Goal: Information Seeking & Learning: Find specific page/section

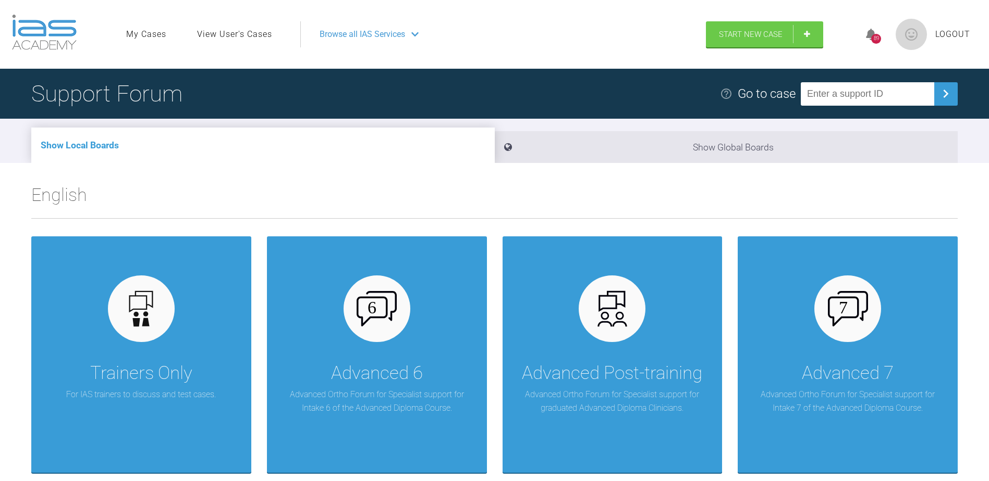
click at [249, 38] on link "View User's Cases" at bounding box center [234, 35] width 75 height 14
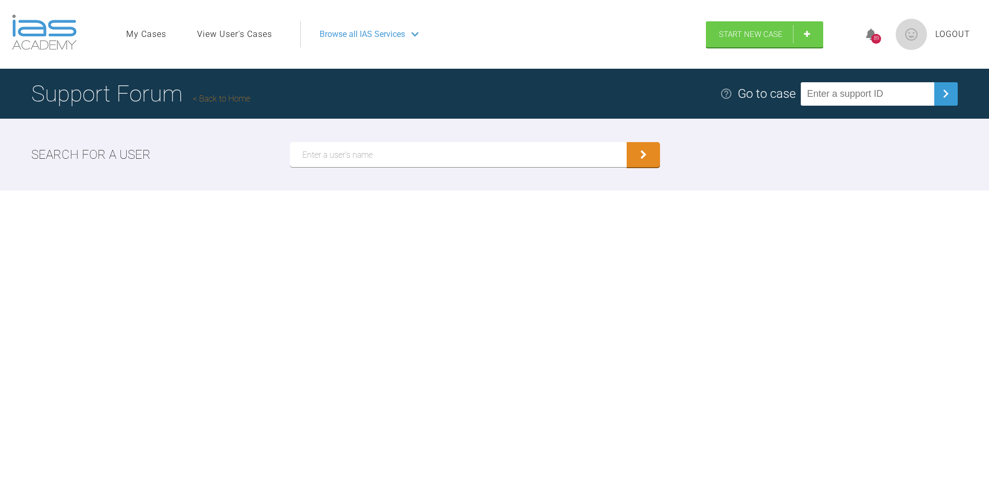
click at [328, 159] on input "text" at bounding box center [458, 154] width 337 height 25
type input "teresa martin"
click at [626, 142] on button "submit" at bounding box center [642, 154] width 33 height 25
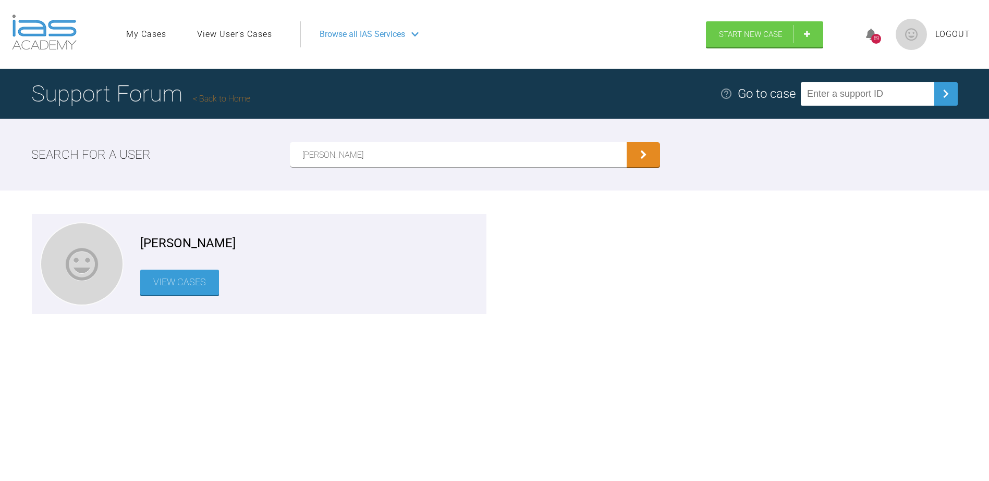
click at [177, 281] on link "View Cases" at bounding box center [179, 283] width 79 height 26
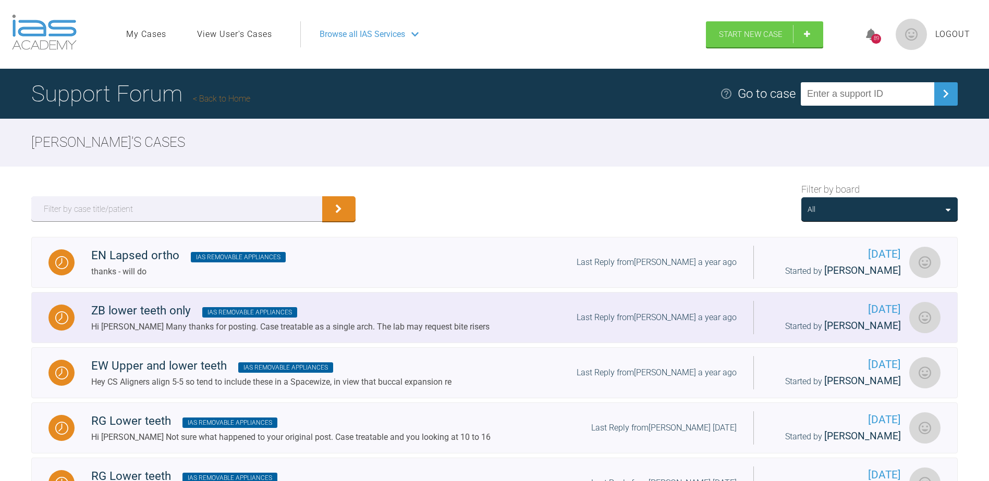
click at [132, 319] on div "ZB lower teeth only IAS Removable Appliances" at bounding box center [290, 311] width 398 height 19
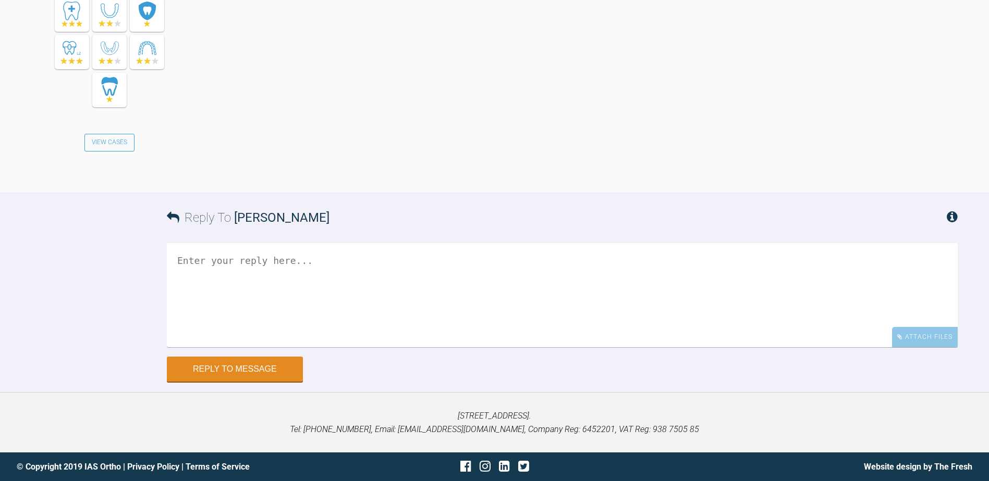
scroll to position [770, 0]
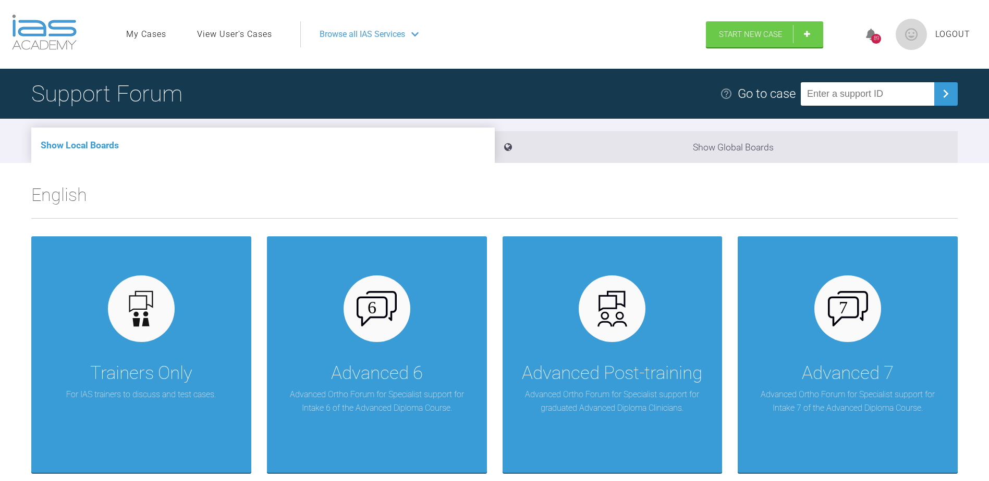
click at [228, 29] on link "View User's Cases" at bounding box center [234, 35] width 75 height 14
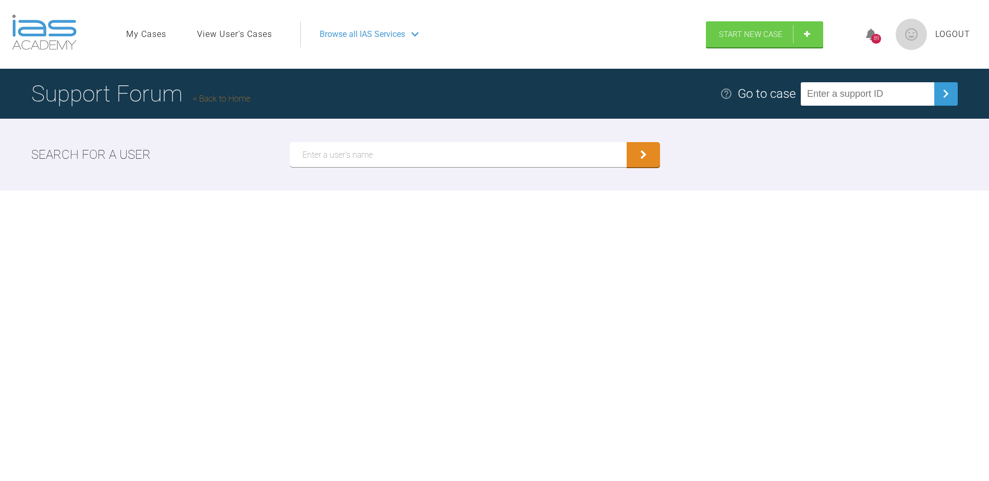
click at [349, 146] on input "text" at bounding box center [458, 154] width 337 height 25
type input "rulah"
click at [626, 142] on button "submit" at bounding box center [642, 154] width 33 height 25
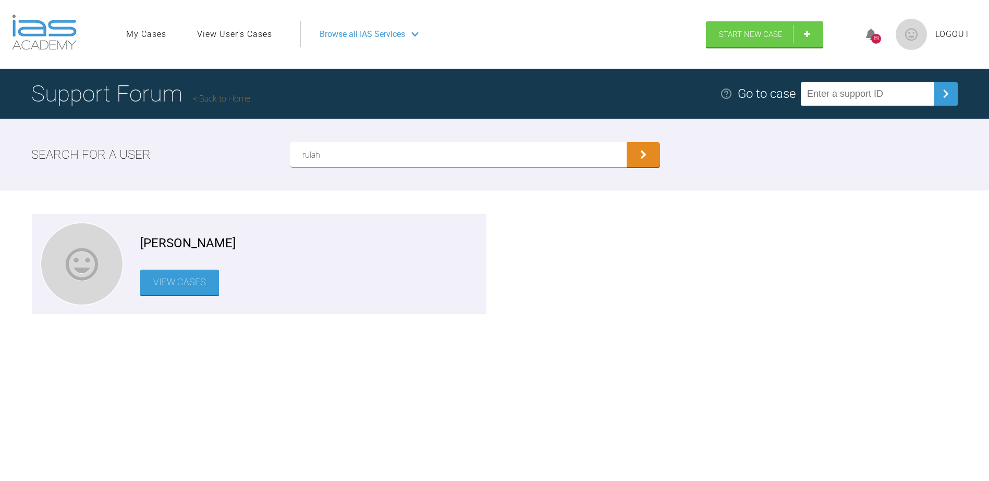
click at [174, 271] on link "View Cases" at bounding box center [179, 283] width 79 height 26
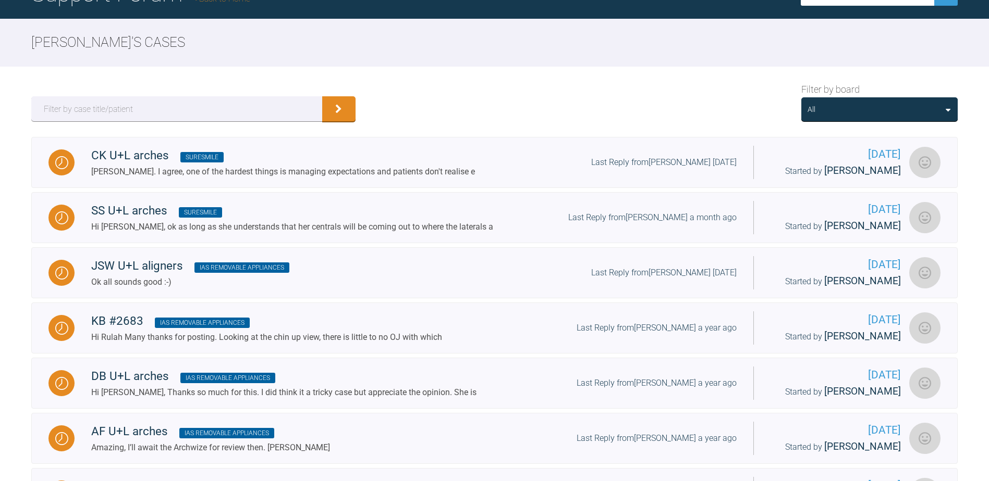
scroll to position [115, 0]
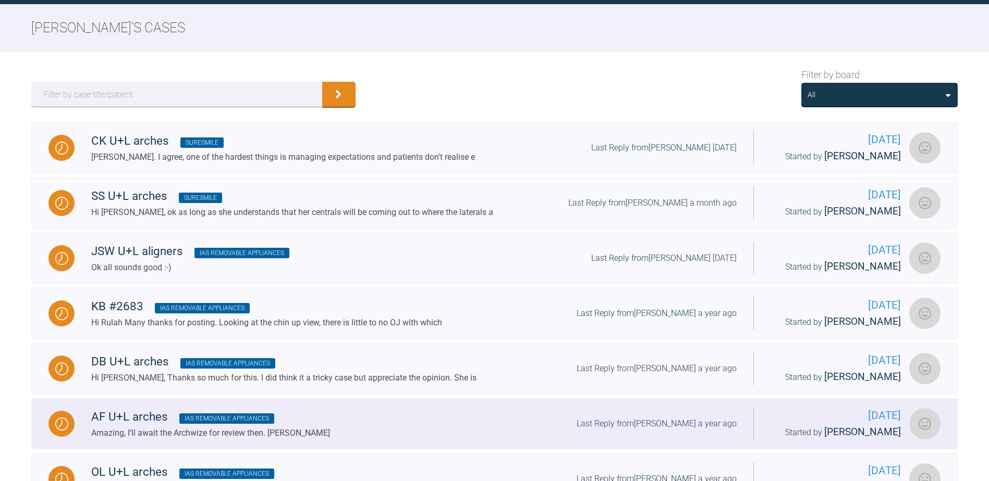
click at [122, 422] on div "AF U+L arches IAS Removable Appliances" at bounding box center [210, 417] width 239 height 19
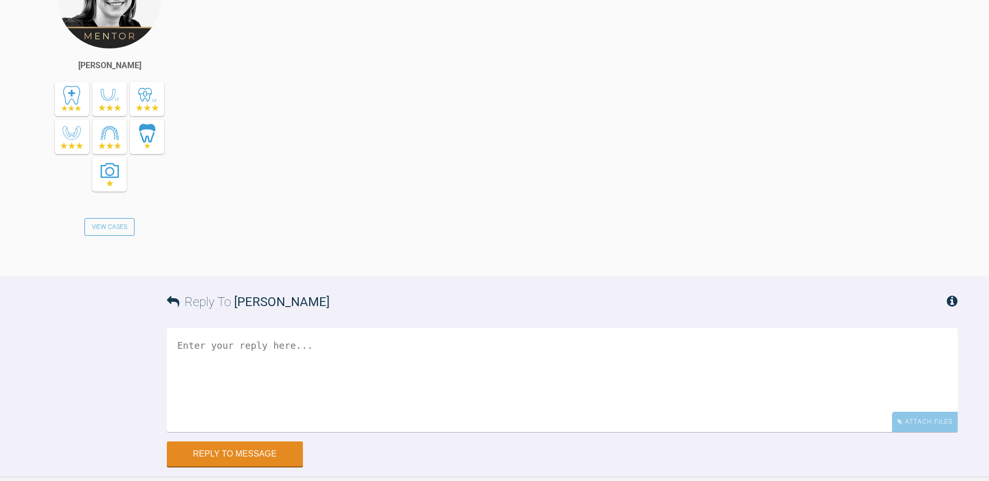
scroll to position [1812, 0]
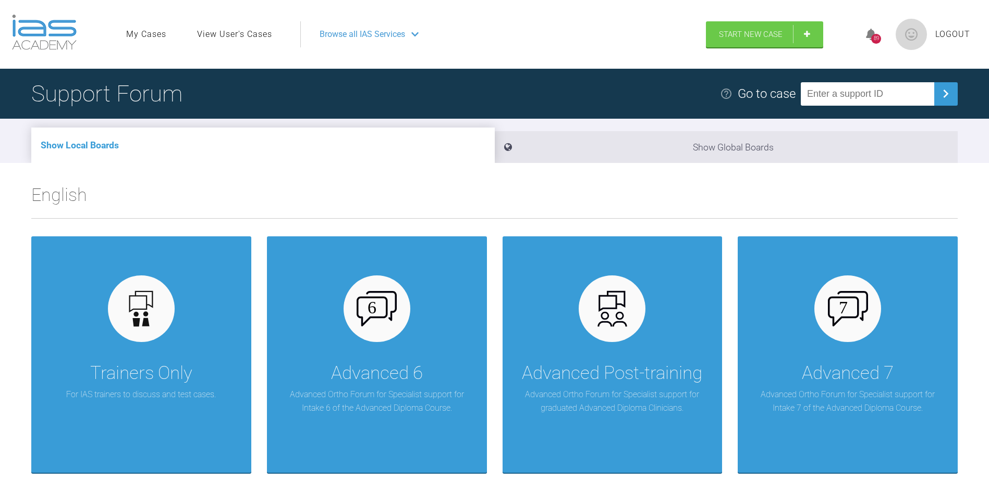
click at [236, 31] on link "View User's Cases" at bounding box center [234, 35] width 75 height 14
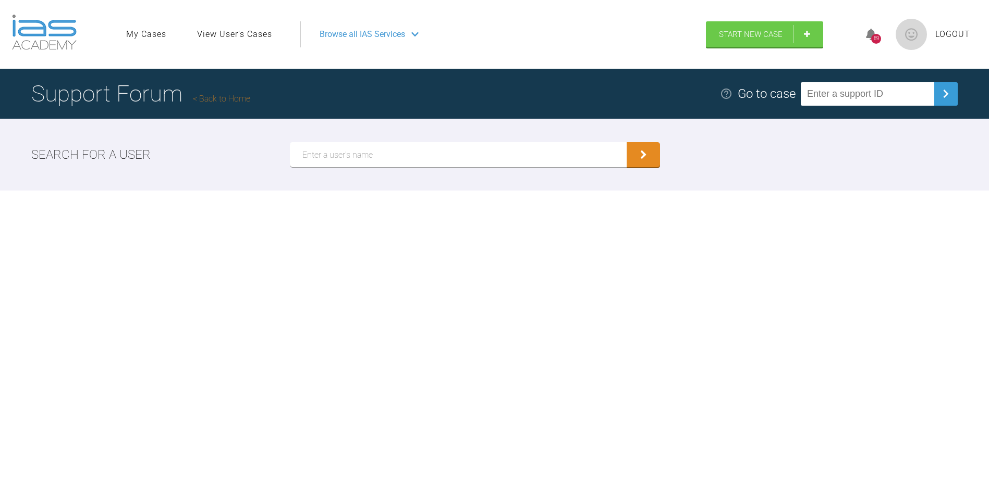
click at [372, 159] on input "text" at bounding box center [458, 154] width 337 height 25
click at [626, 142] on button "submit" at bounding box center [642, 154] width 33 height 25
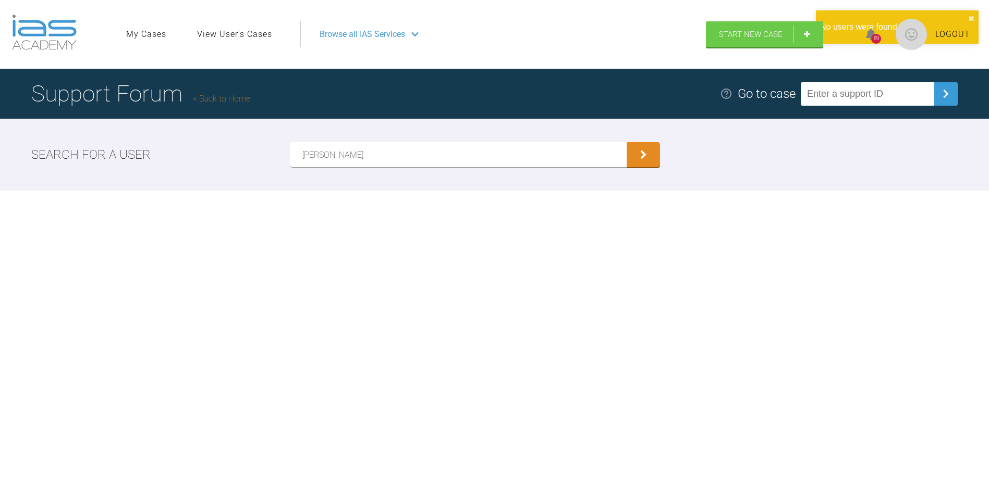
drag, startPoint x: 446, startPoint y: 165, endPoint x: 43, endPoint y: 177, distance: 403.0
click at [43, 177] on div "Search for a user [PERSON_NAME]" at bounding box center [494, 155] width 989 height 72
type input "[PERSON_NAME]"
click at [626, 142] on button "submit" at bounding box center [642, 154] width 33 height 25
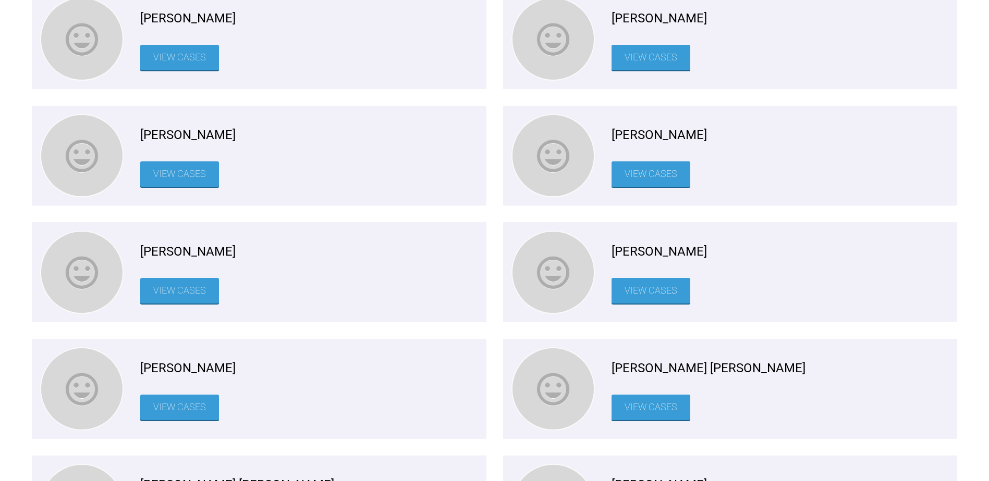
scroll to position [4552, 0]
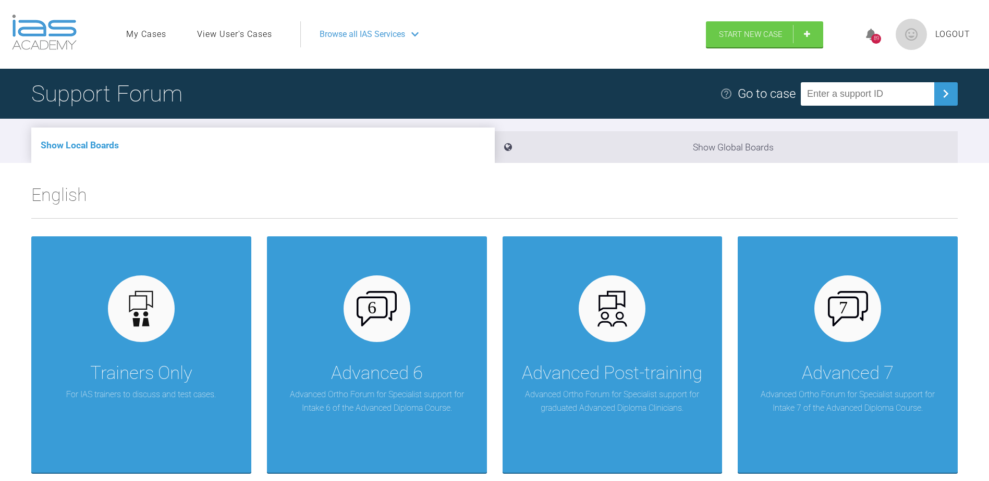
click at [234, 34] on link "View User's Cases" at bounding box center [234, 35] width 75 height 14
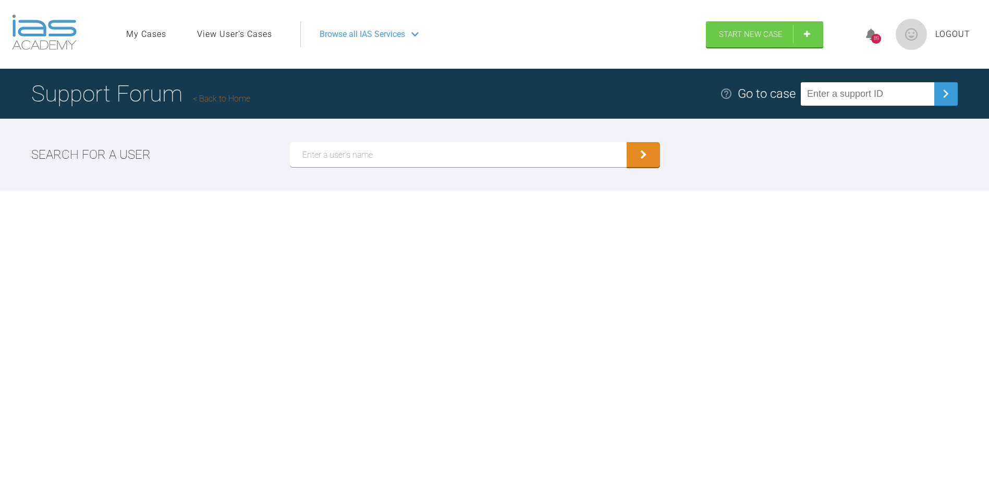
drag, startPoint x: 380, startPoint y: 137, endPoint x: 368, endPoint y: 154, distance: 21.0
click at [380, 137] on div "Search for a user" at bounding box center [494, 155] width 989 height 72
click at [368, 155] on input "text" at bounding box center [458, 154] width 337 height 25
type input "rikke freitag"
click at [635, 158] on button "submit" at bounding box center [642, 155] width 33 height 25
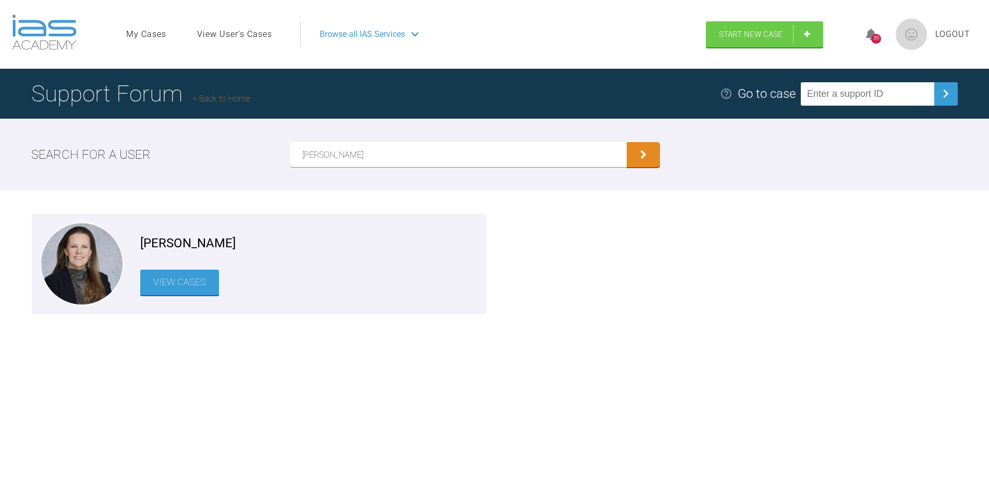
click at [175, 275] on link "View Cases" at bounding box center [179, 283] width 79 height 26
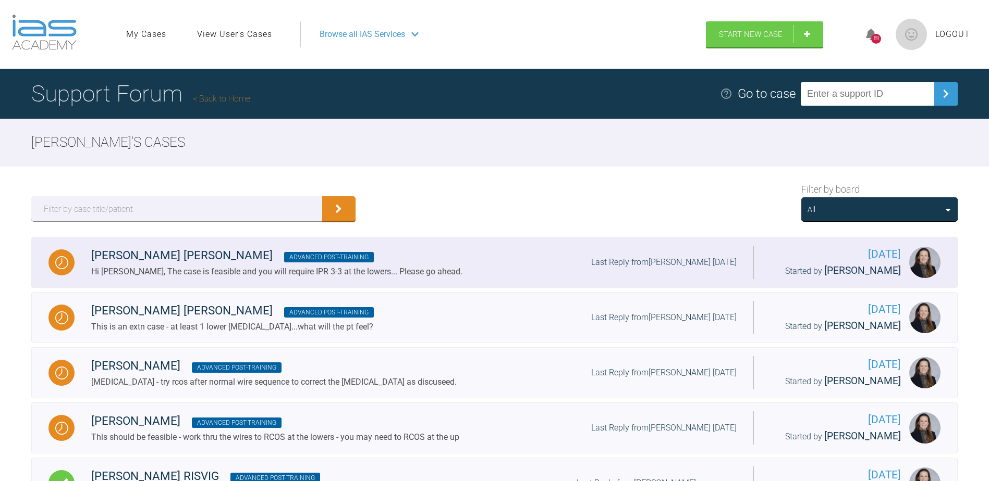
click at [151, 264] on div "Lars Henrik Brøndum Advanced Post-training" at bounding box center [276, 255] width 371 height 19
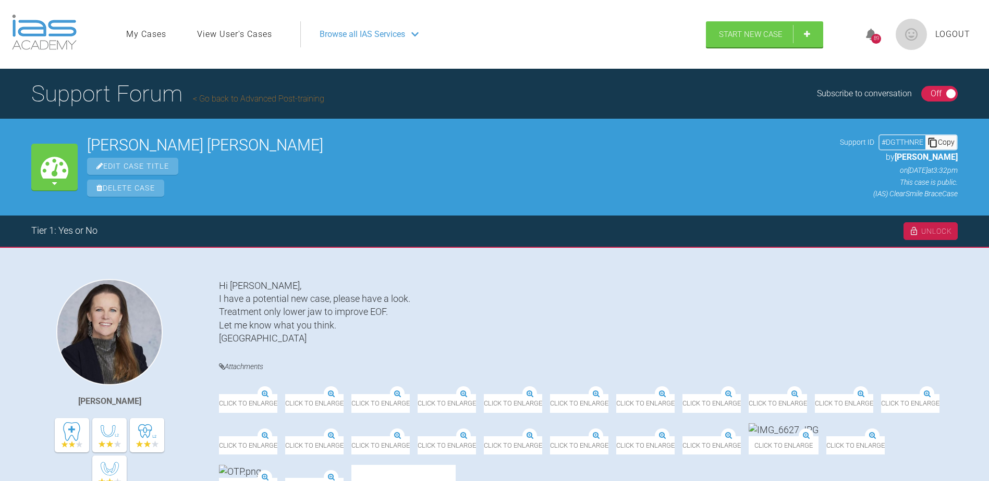
click at [236, 38] on link "View User's Cases" at bounding box center [234, 35] width 75 height 14
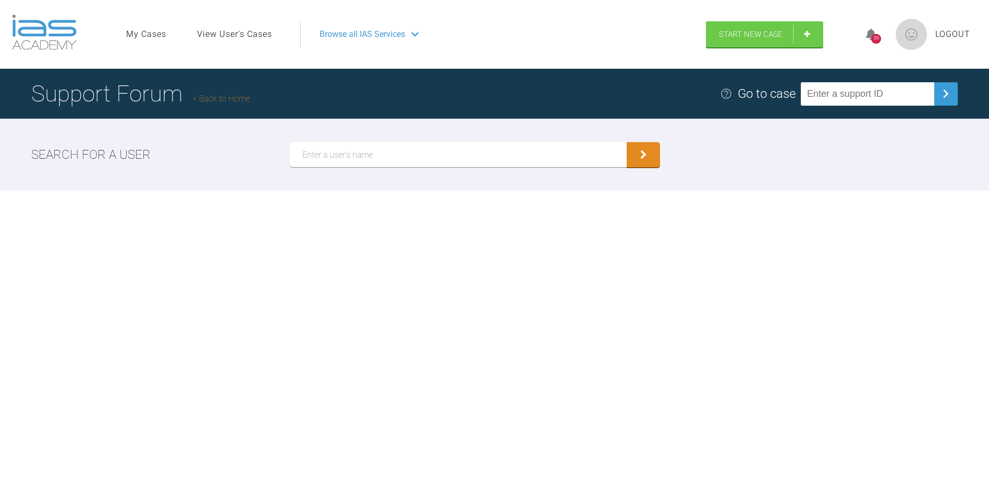
click at [327, 158] on input "text" at bounding box center [458, 154] width 337 height 25
type input "marie th"
click at [626, 142] on button "submit" at bounding box center [642, 154] width 33 height 25
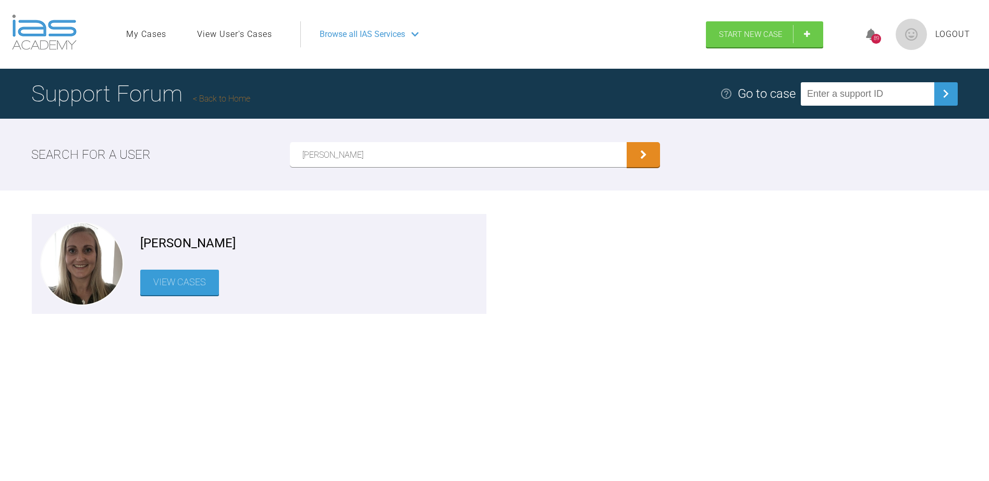
click at [191, 293] on link "View Cases" at bounding box center [179, 283] width 79 height 26
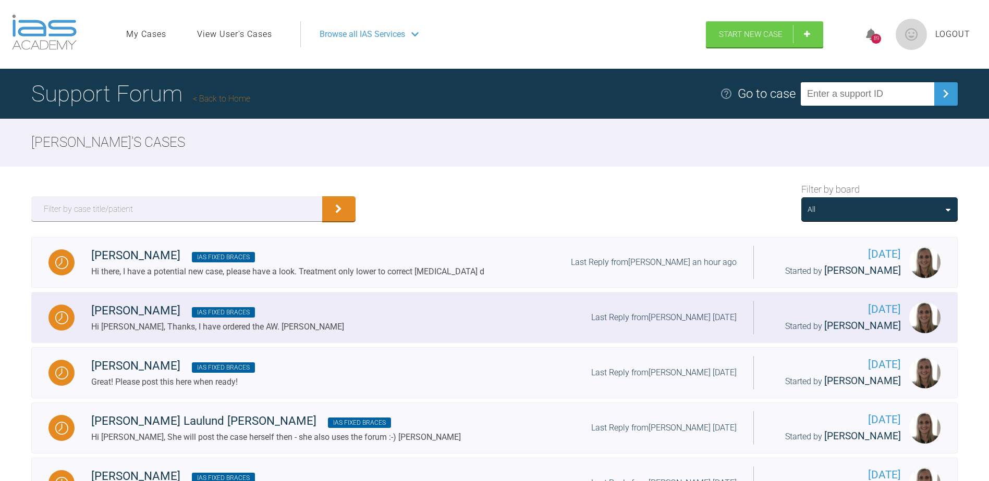
scroll to position [295, 0]
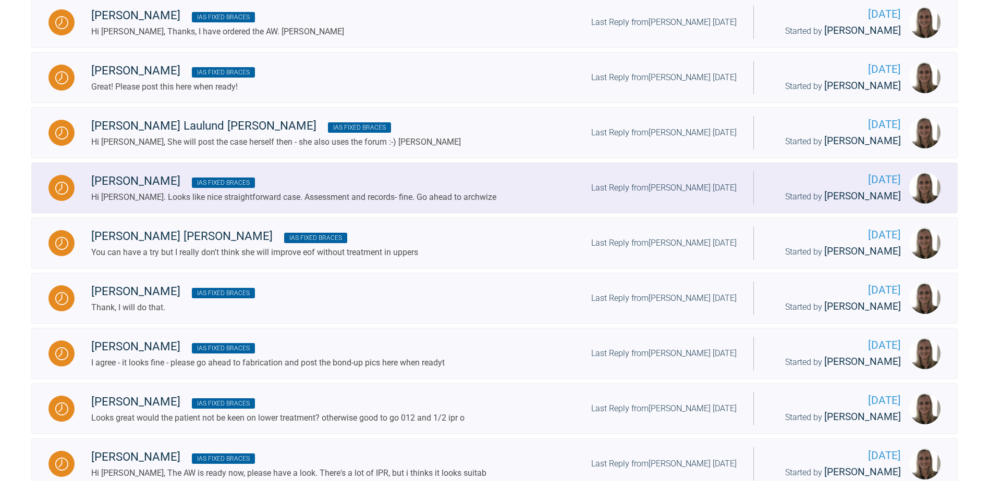
click at [112, 197] on div "Hi Marie. Looks like nice straightforward case. Assessment and records- fine. G…" at bounding box center [293, 198] width 405 height 14
